Goal: Transaction & Acquisition: Purchase product/service

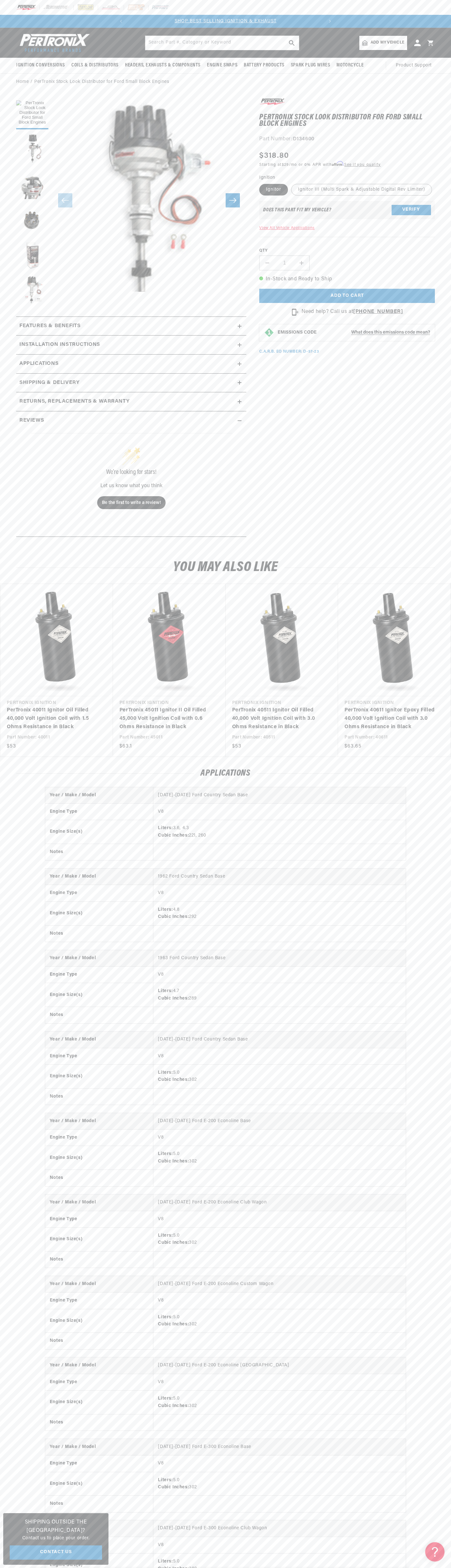
click at [370, 11] on div at bounding box center [225, 7] width 451 height 15
click at [81, 1568] on html "Skip to content Your cart Your cart is empty Get the right parts the first time…" at bounding box center [225, 784] width 451 height 1568
click at [26, 553] on div "You may also like Vendor Pertronix Ignition PerTronix 40011 Ignitor Oil Filled …" at bounding box center [225, 652] width 451 height 210
